Goal: Information Seeking & Learning: Learn about a topic

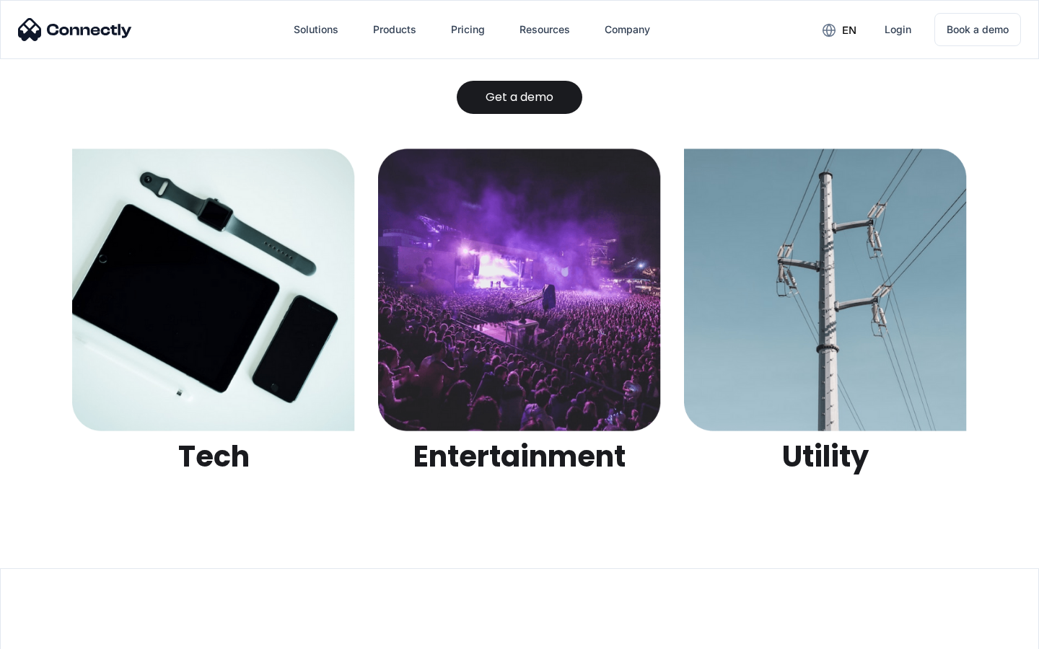
scroll to position [4551, 0]
